Goal: Check status: Check status

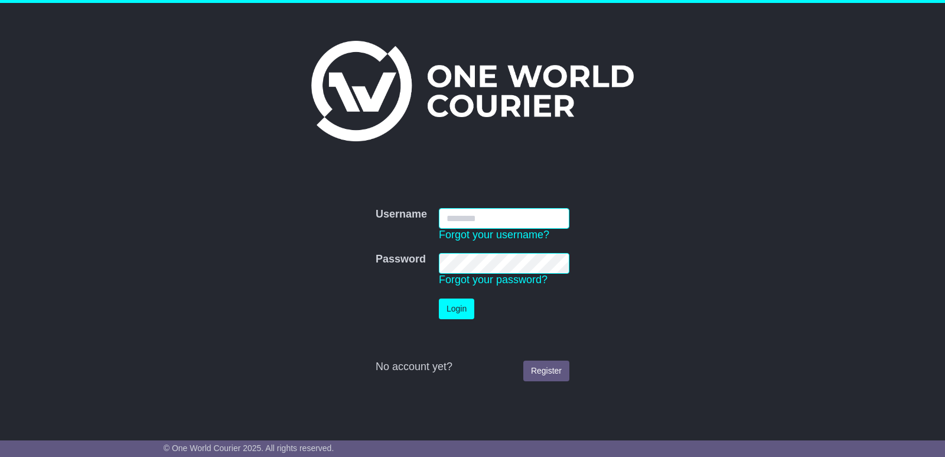
type input "**********"
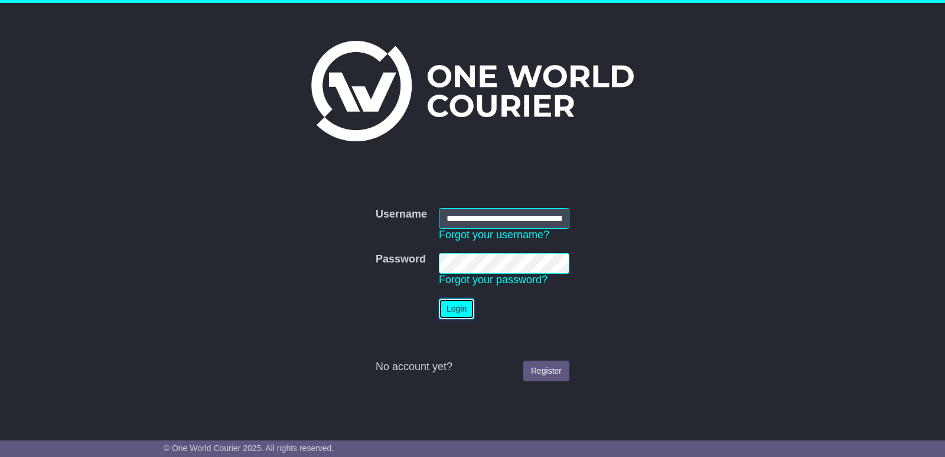
click at [447, 315] on button "Login" at bounding box center [456, 308] width 35 height 21
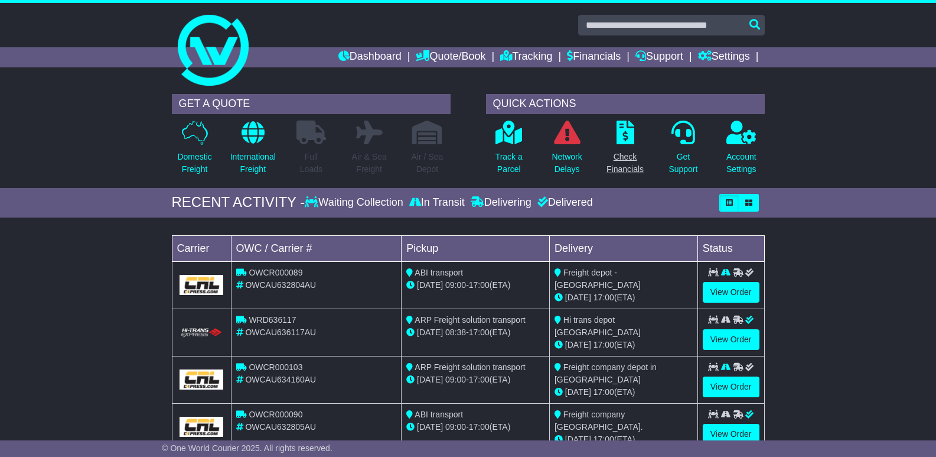
scroll to position [118, 0]
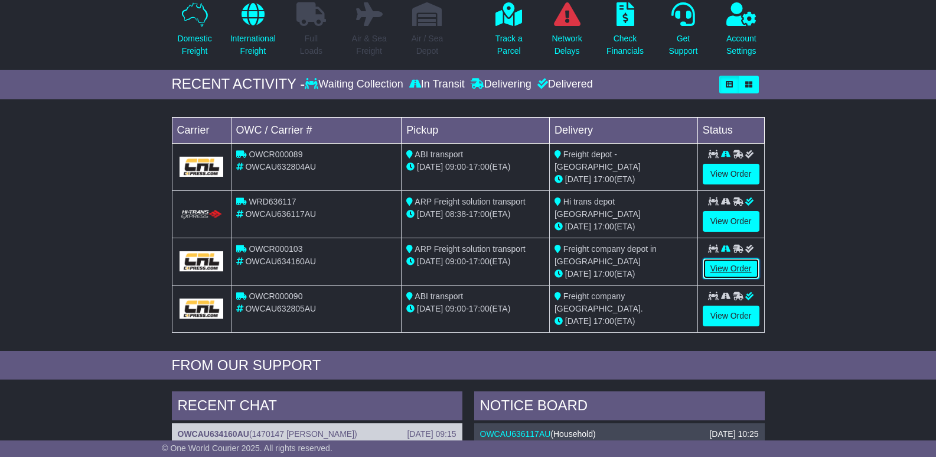
click at [738, 269] on link "View Order" at bounding box center [731, 268] width 57 height 21
